Goal: Information Seeking & Learning: Learn about a topic

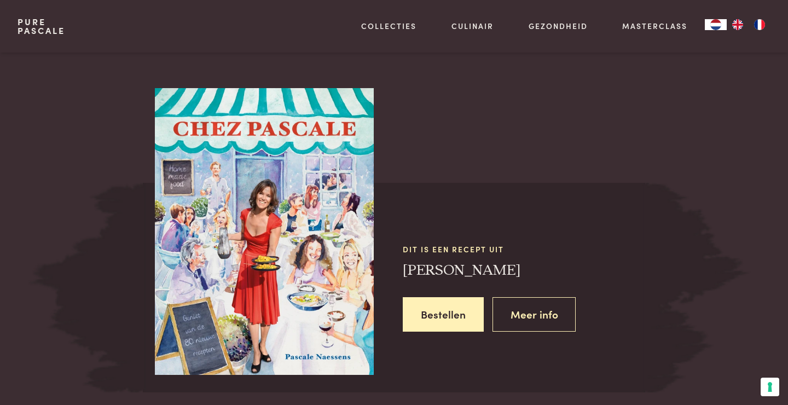
scroll to position [961, 0]
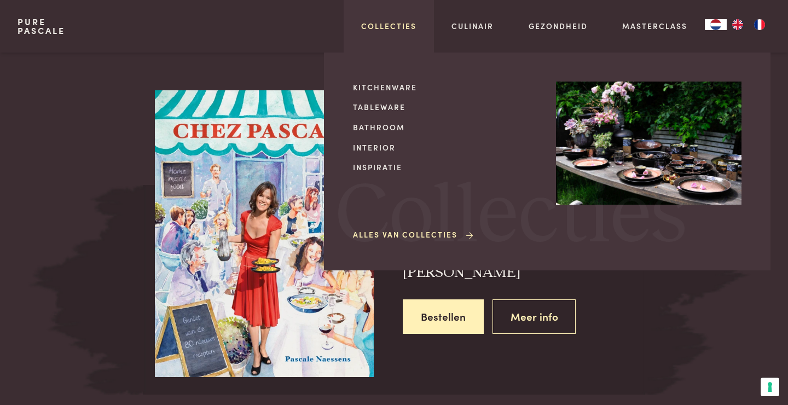
click at [401, 22] on link "Collecties" at bounding box center [388, 25] width 55 height 11
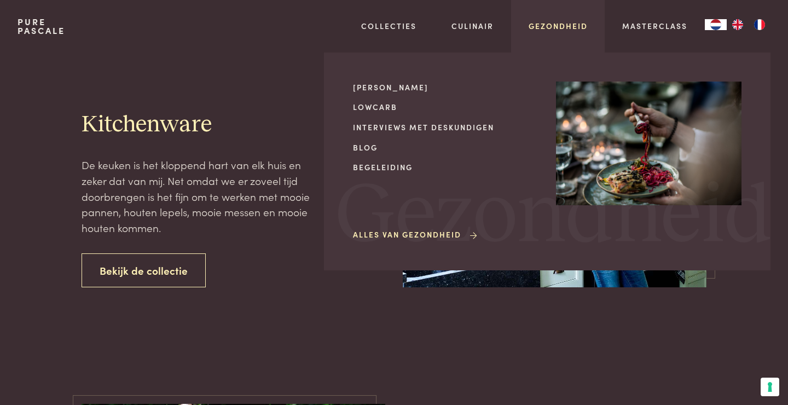
click at [553, 22] on link "Gezondheid" at bounding box center [557, 25] width 59 height 11
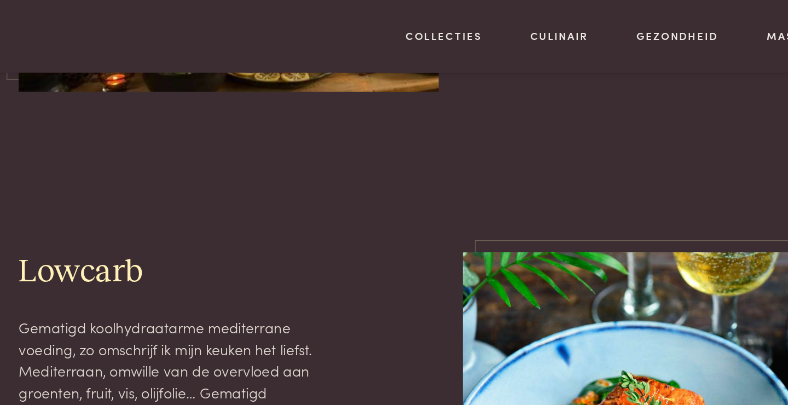
scroll to position [789, 0]
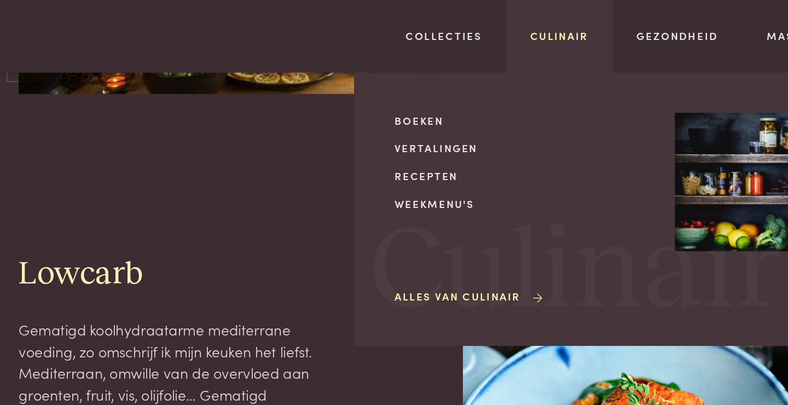
click at [476, 27] on link "Culinair" at bounding box center [472, 25] width 42 height 11
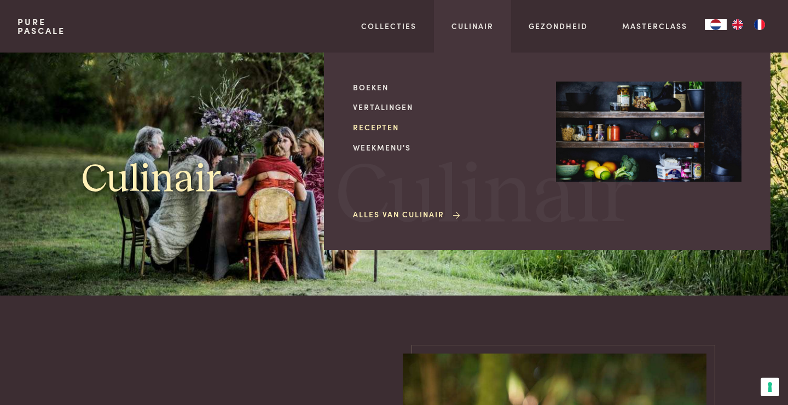
click at [373, 132] on link "Recepten" at bounding box center [445, 126] width 185 height 11
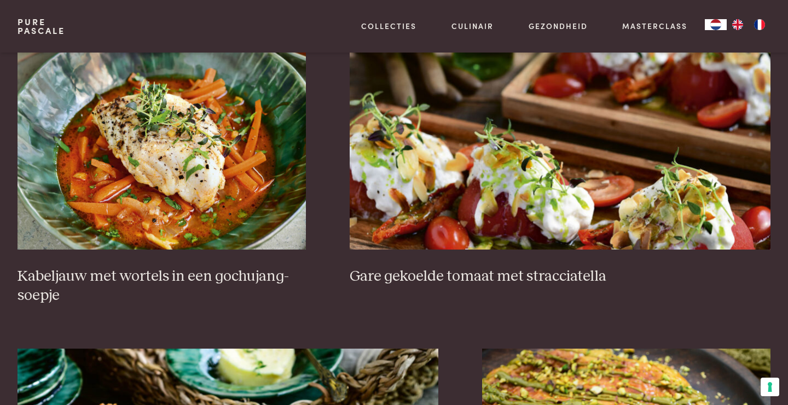
scroll to position [783, 0]
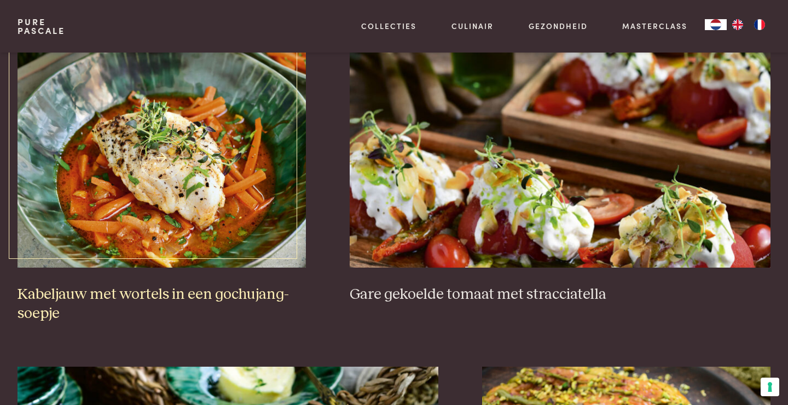
click at [164, 298] on h3 "Kabeljauw met wortels in een gochujang-soepje" at bounding box center [162, 304] width 288 height 38
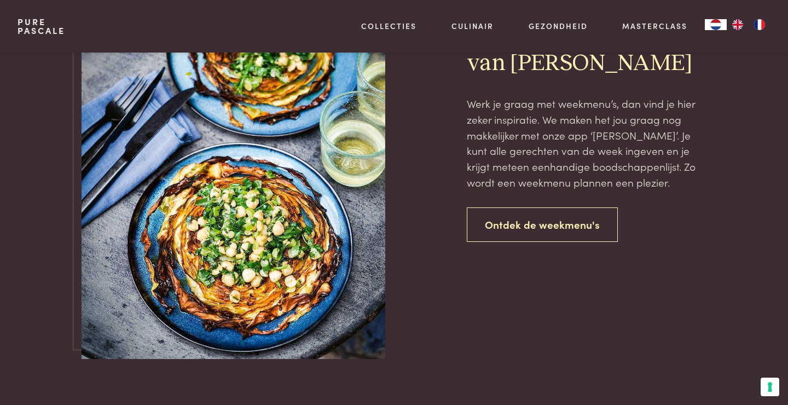
scroll to position [2560, 0]
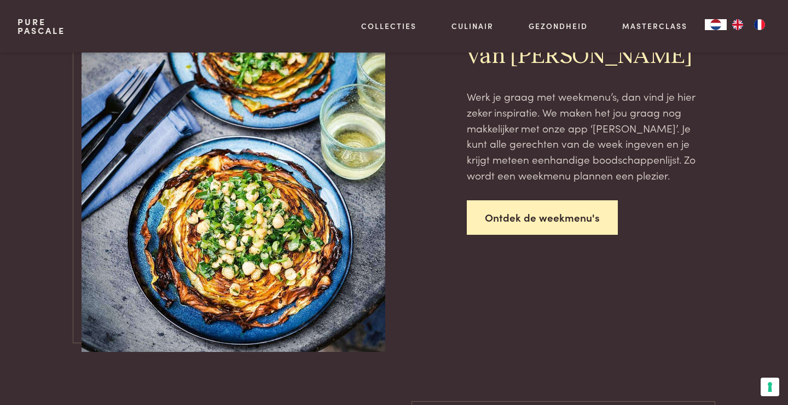
click at [546, 219] on link "Ontdek de weekmenu's" at bounding box center [542, 217] width 151 height 34
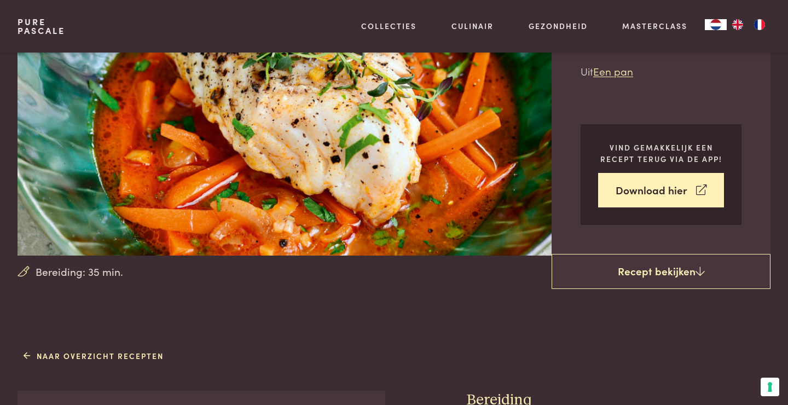
scroll to position [111, 0]
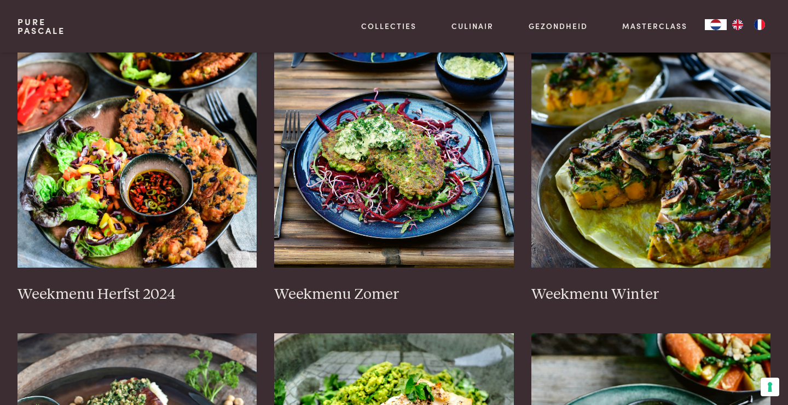
scroll to position [237, 0]
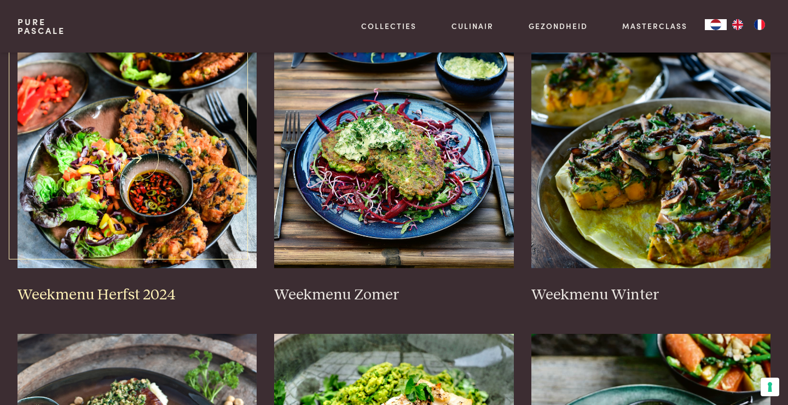
click at [118, 287] on h3 "Weekmenu Herfst 2024" at bounding box center [138, 295] width 240 height 19
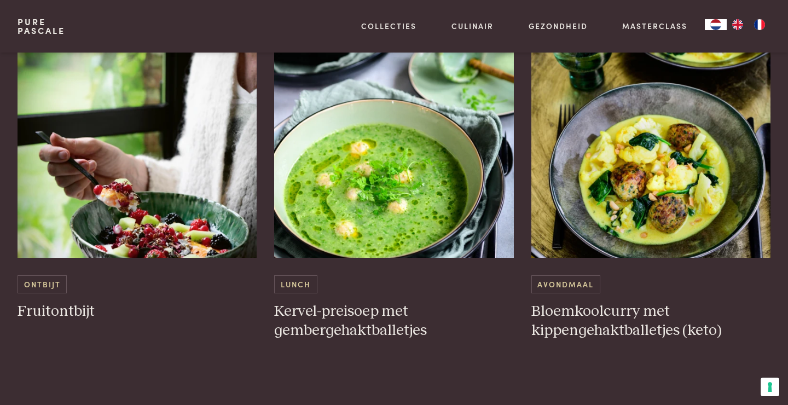
scroll to position [662, 0]
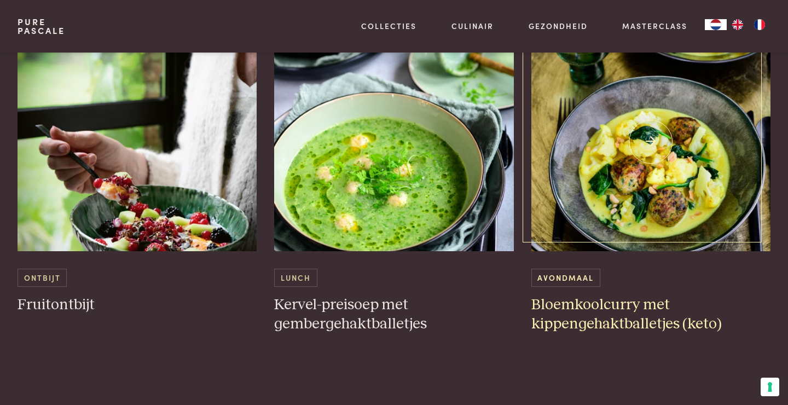
click at [556, 306] on h3 "Bloemkoolcurry met kippengehaktballetjes (keto)" at bounding box center [651, 314] width 240 height 38
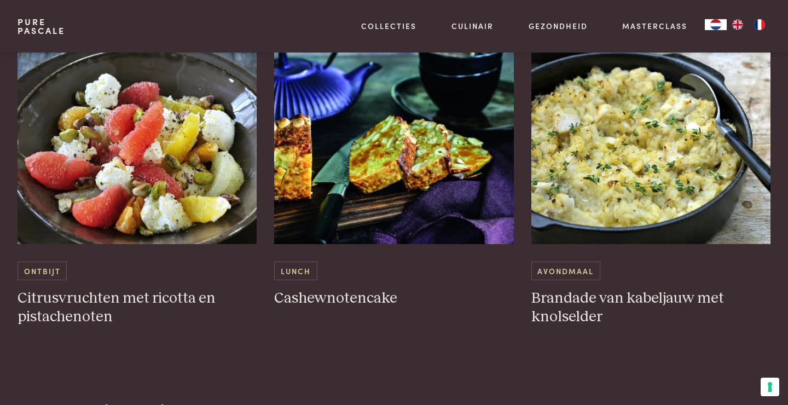
scroll to position [1566, 0]
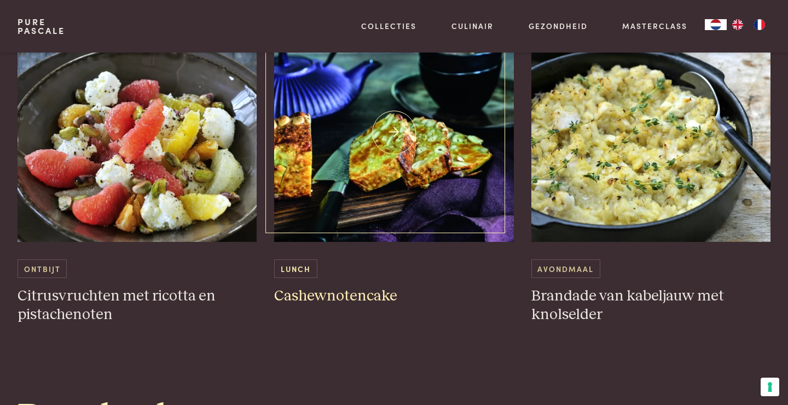
click at [322, 153] on img at bounding box center [394, 132] width 240 height 219
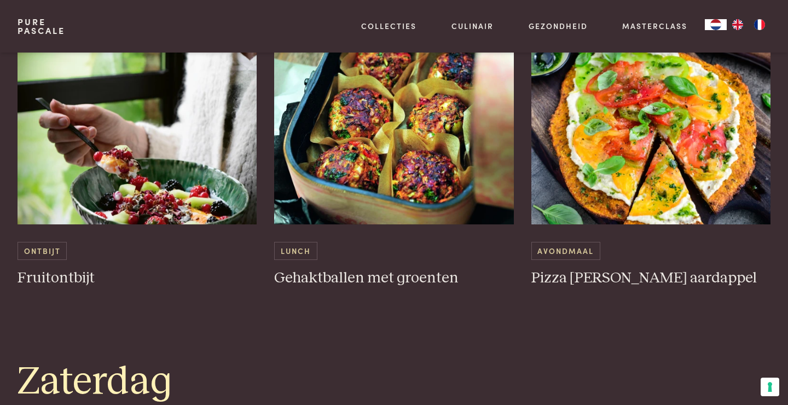
scroll to position [2460, 0]
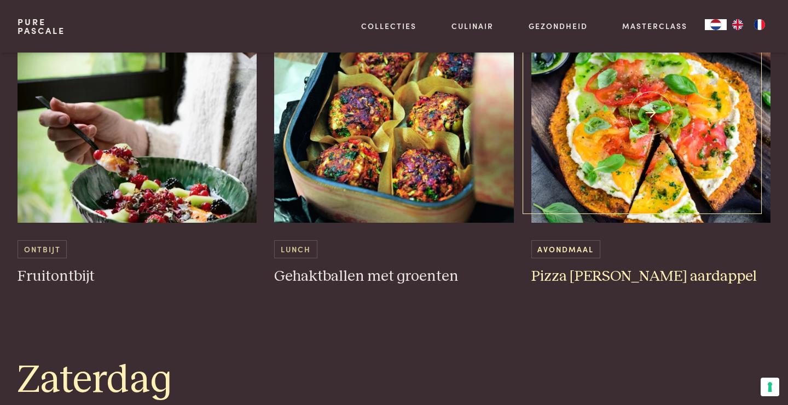
click at [555, 127] on img at bounding box center [651, 113] width 240 height 219
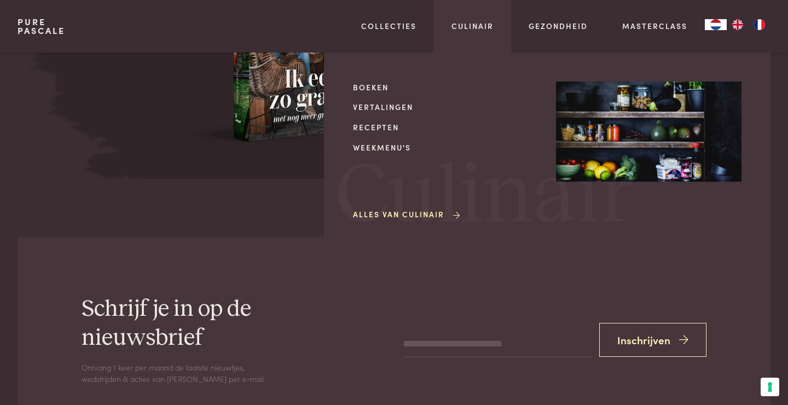
scroll to position [4105, 0]
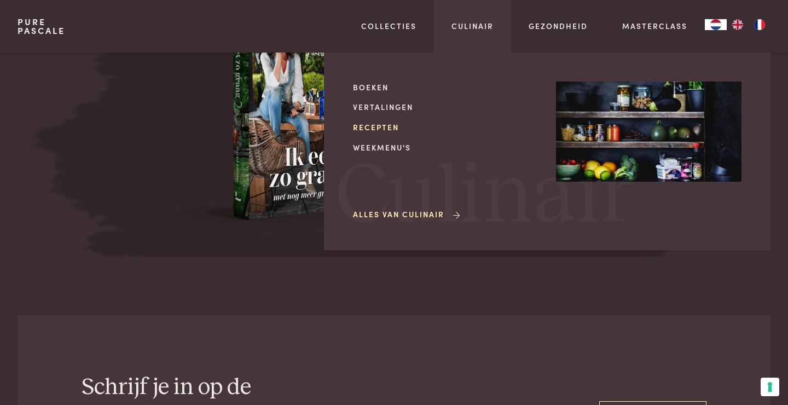
click at [377, 131] on link "Recepten" at bounding box center [445, 126] width 185 height 11
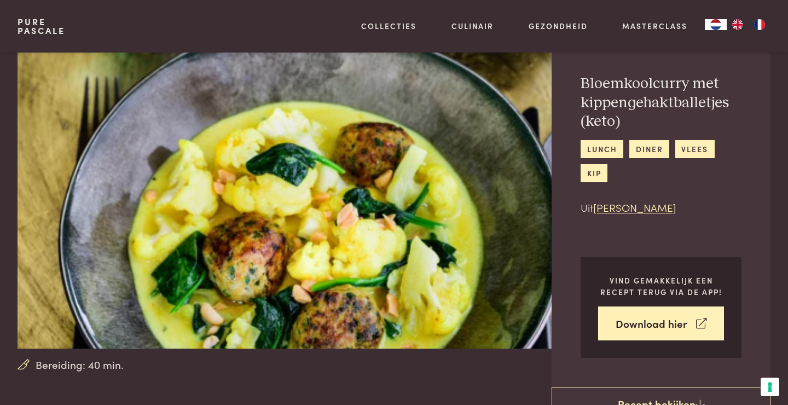
scroll to position [39, 0]
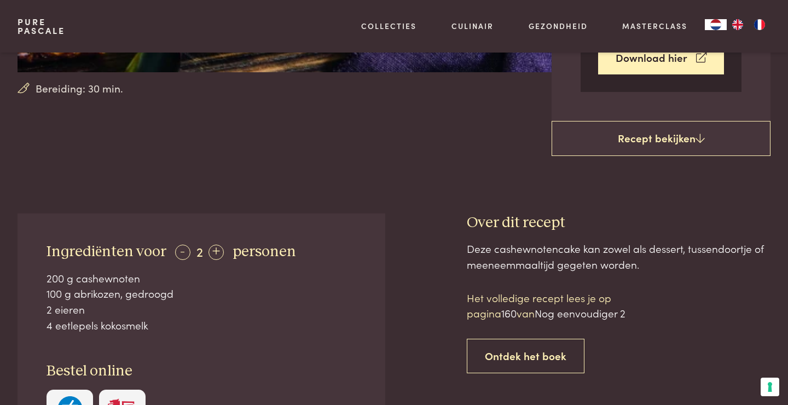
scroll to position [323, 0]
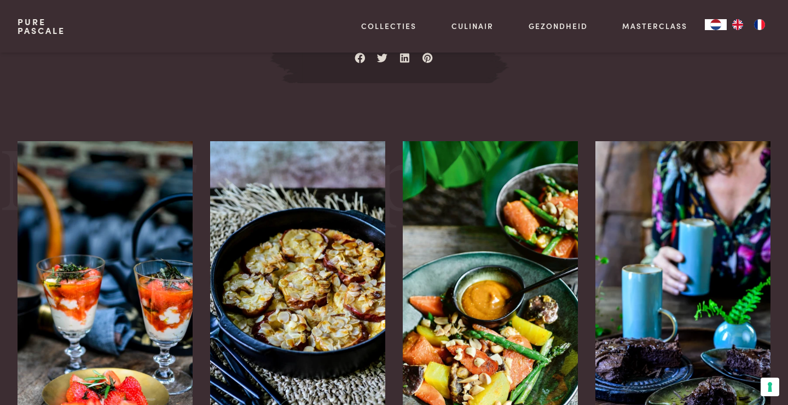
scroll to position [1397, 0]
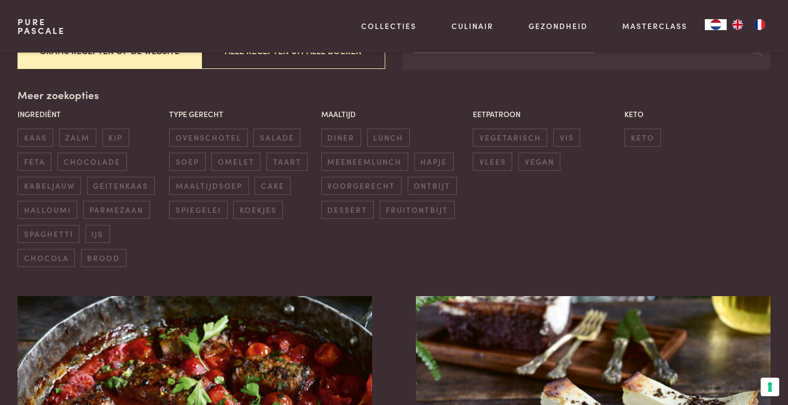
scroll to position [238, 0]
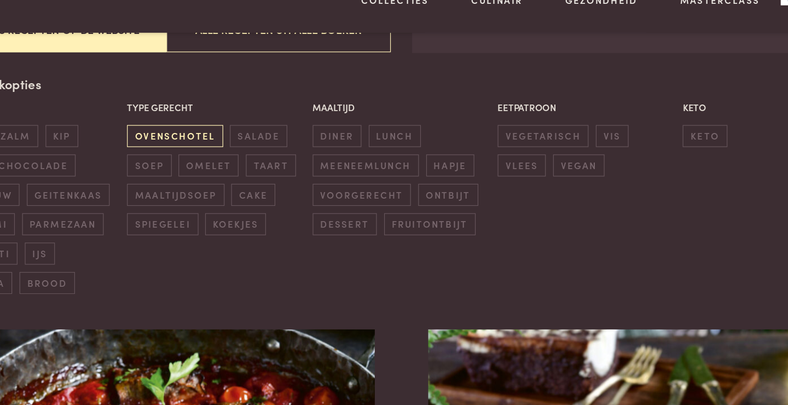
click at [226, 134] on span "ovenschotel" at bounding box center [208, 137] width 78 height 18
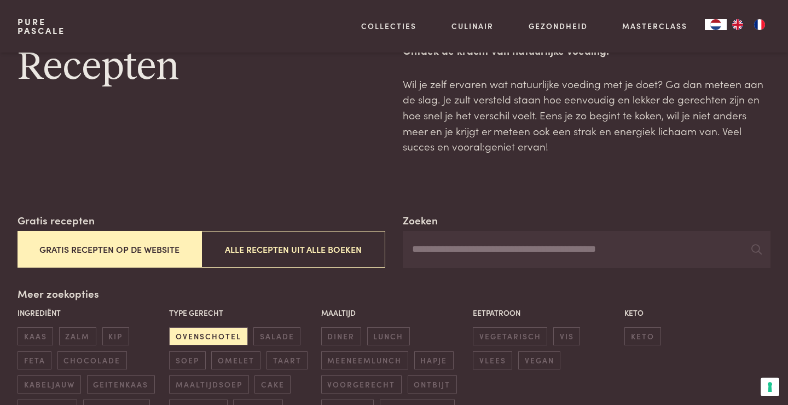
scroll to position [125, 0]
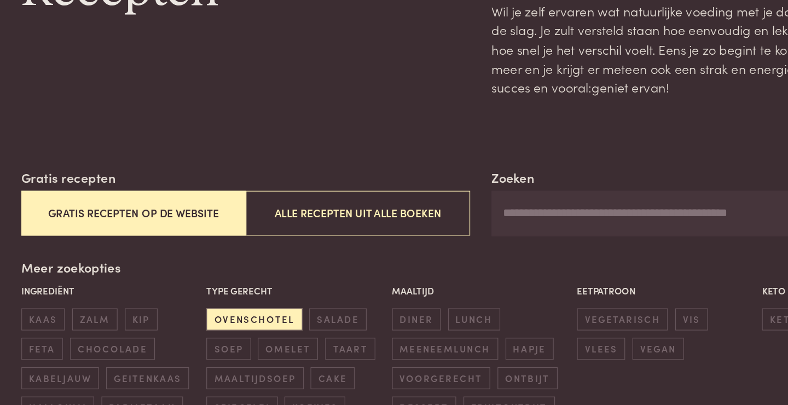
scroll to position [89, 0]
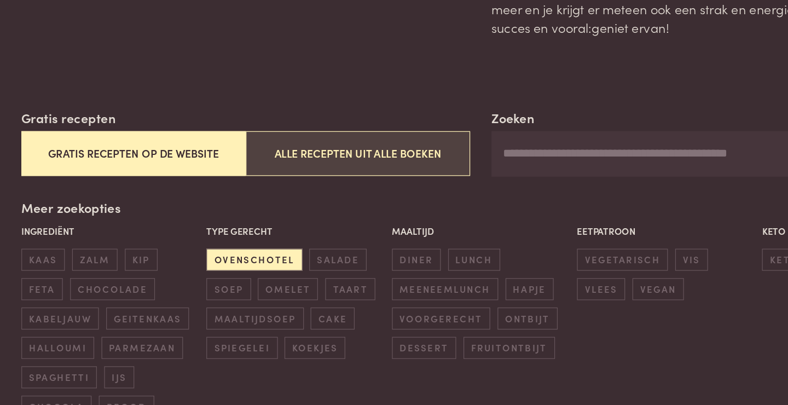
click at [233, 205] on button "Alle recepten uit alle boeken" at bounding box center [293, 199] width 184 height 37
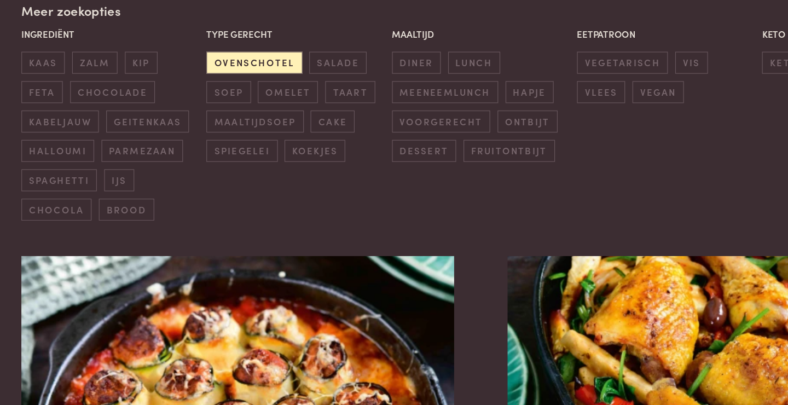
scroll to position [251, 0]
click at [344, 119] on span "diner" at bounding box center [341, 124] width 40 height 18
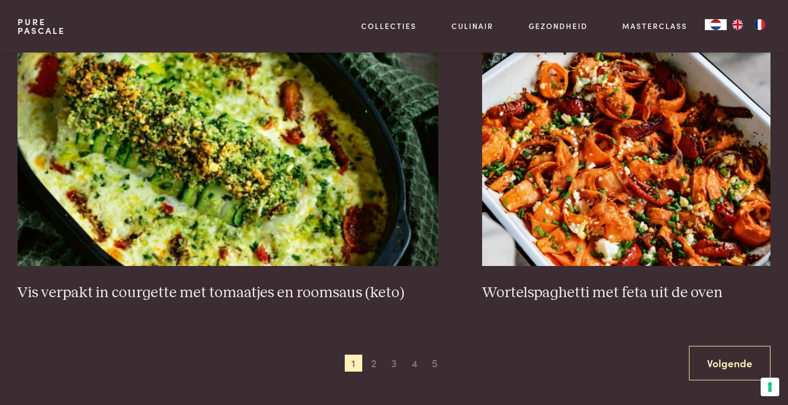
scroll to position [2039, 0]
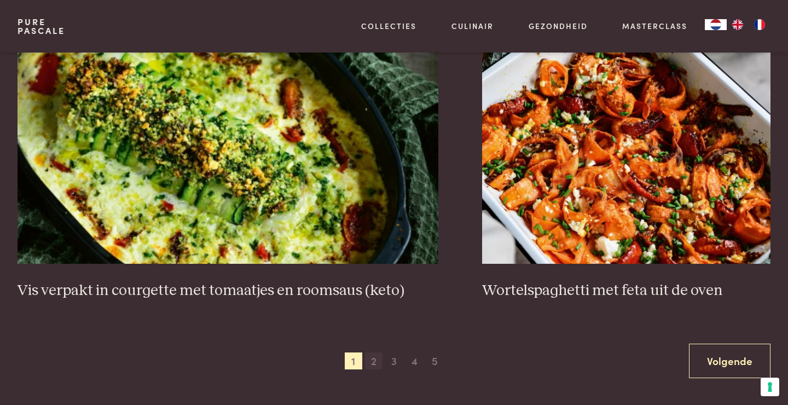
click at [371, 360] on span "2" at bounding box center [374, 361] width 18 height 18
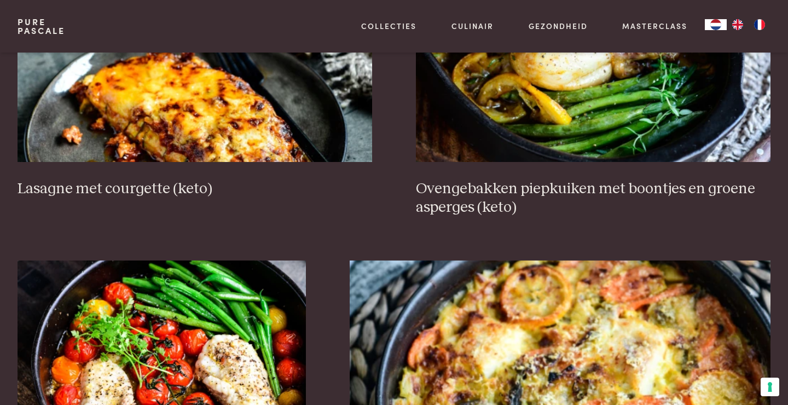
scroll to position [1493, 0]
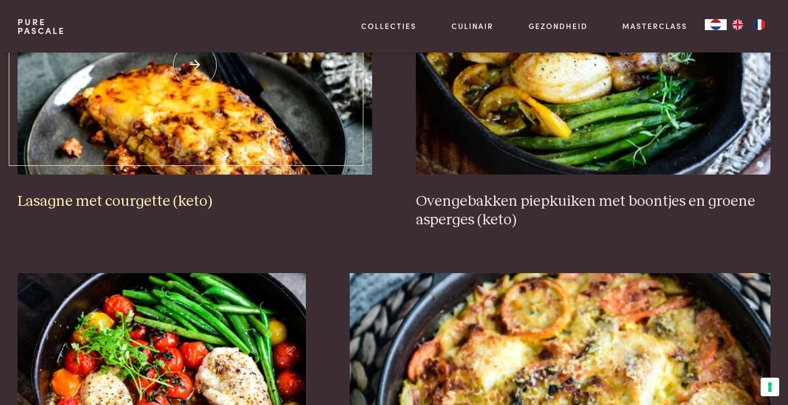
click at [155, 202] on h3 "Lasagne met courgette (keto)" at bounding box center [195, 201] width 354 height 19
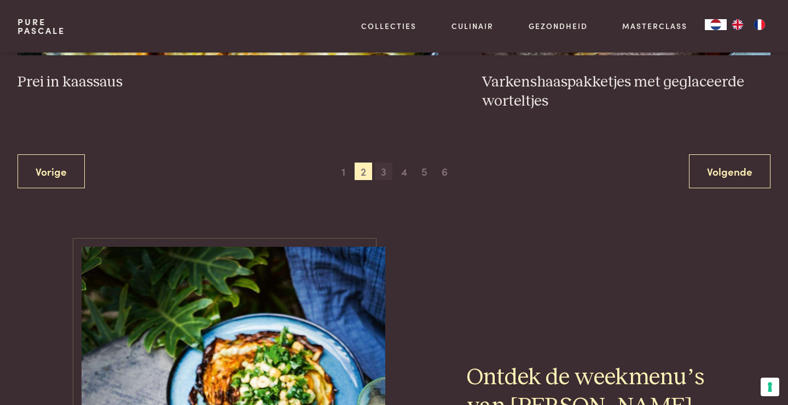
click at [388, 172] on span "3" at bounding box center [384, 171] width 18 height 18
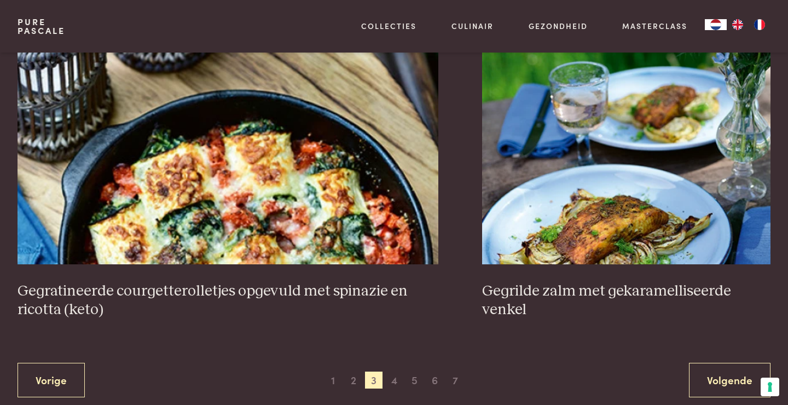
scroll to position [2059, 0]
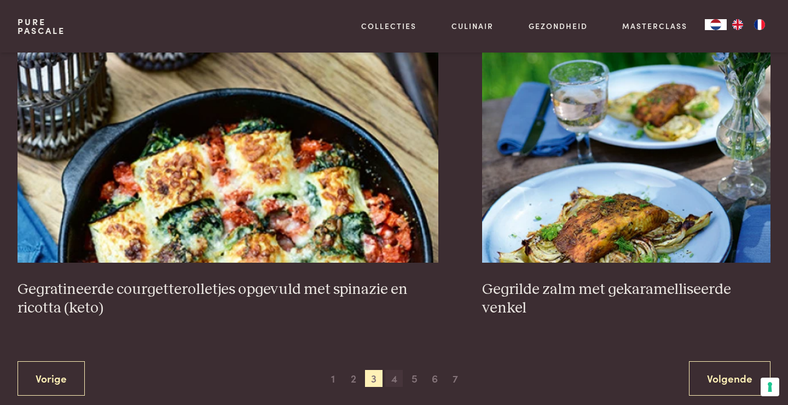
click at [394, 370] on span "4" at bounding box center [394, 379] width 18 height 18
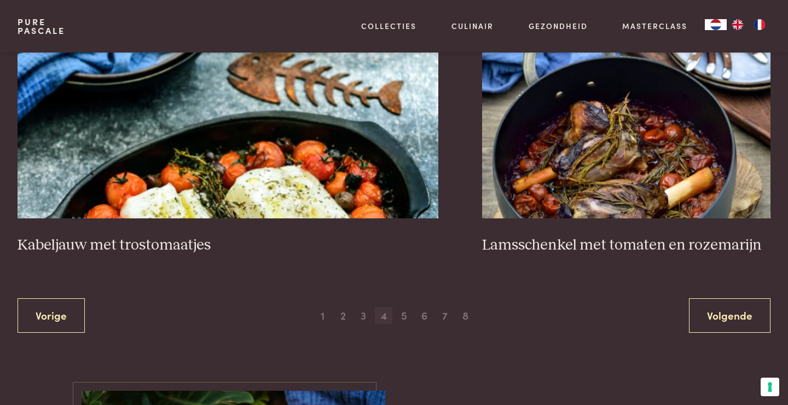
scroll to position [2123, 0]
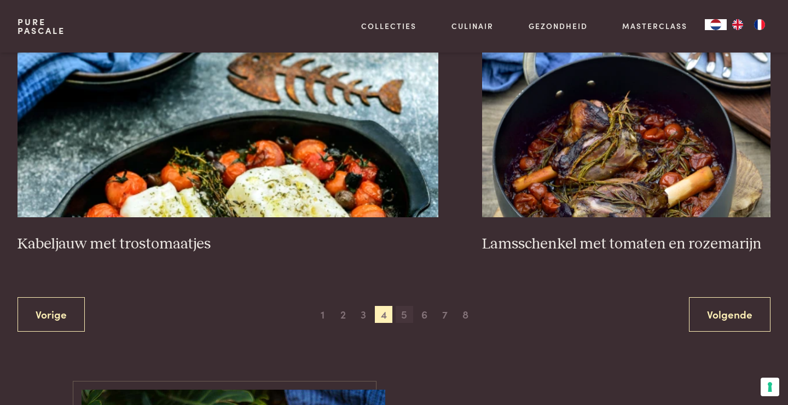
click at [408, 314] on span "5" at bounding box center [405, 315] width 18 height 18
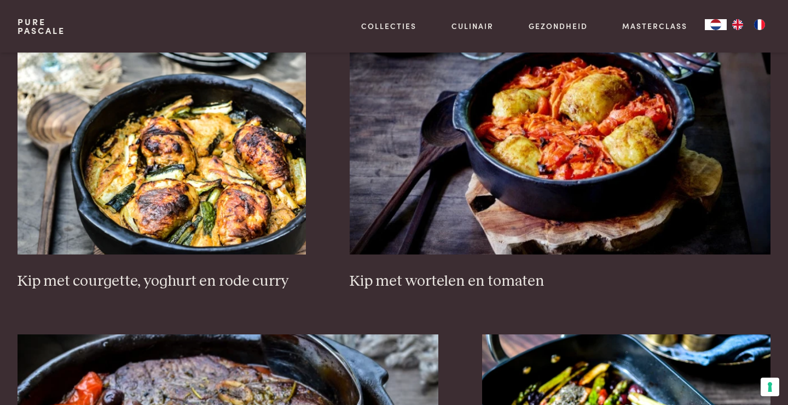
scroll to position [1754, 0]
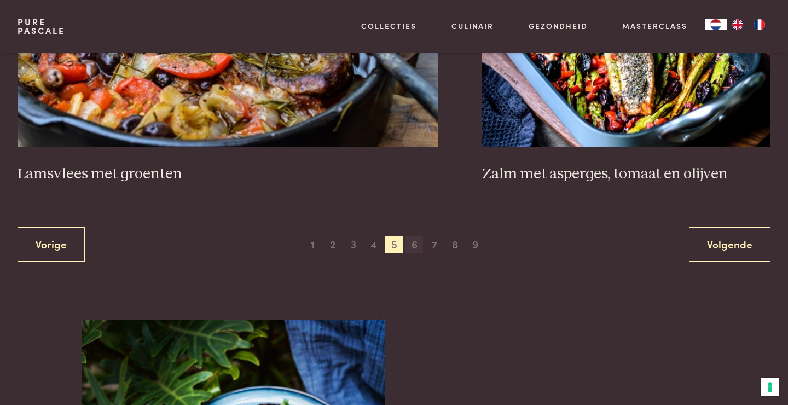
click at [413, 246] on span "6" at bounding box center [414, 245] width 18 height 18
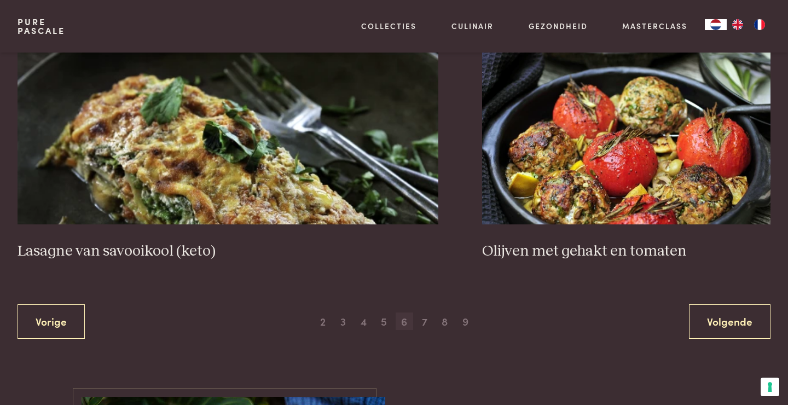
scroll to position [2042, 0]
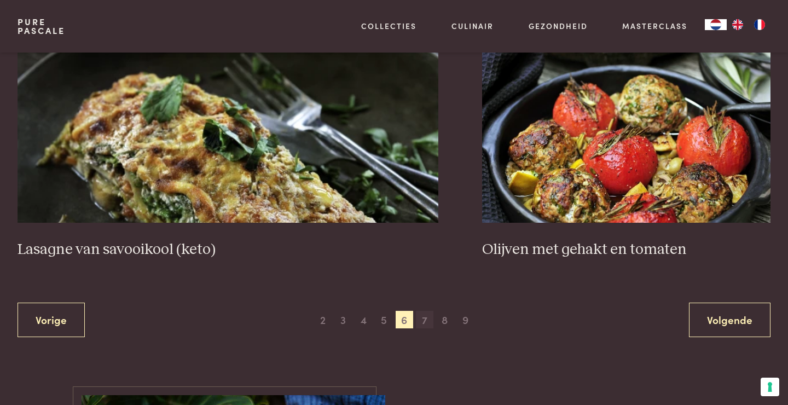
click at [422, 319] on span "7" at bounding box center [425, 320] width 18 height 18
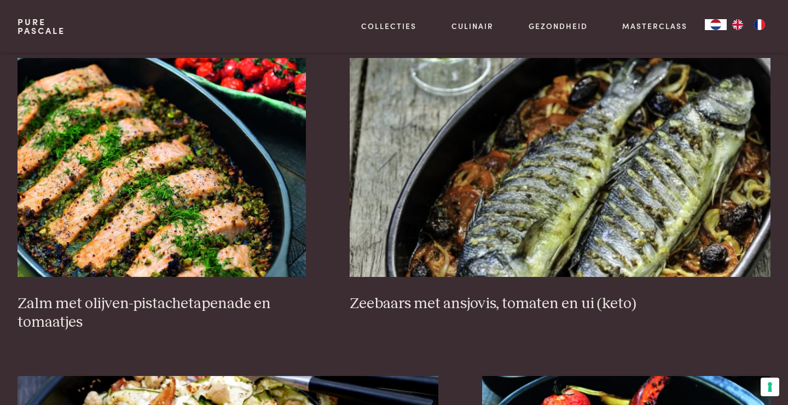
scroll to position [1731, 0]
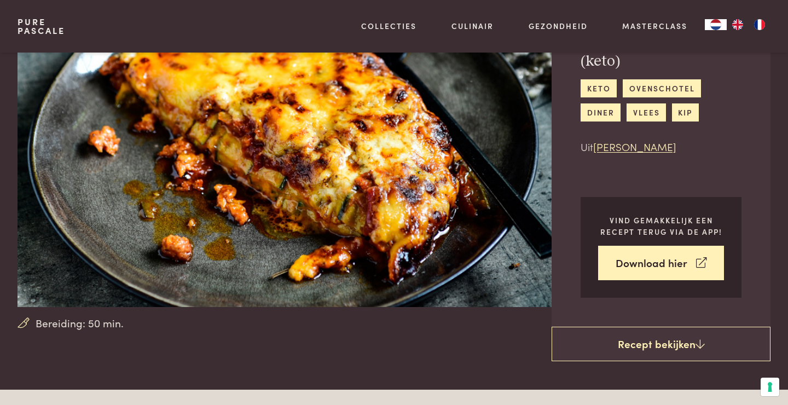
scroll to position [61, 0]
